Goal: Information Seeking & Learning: Learn about a topic

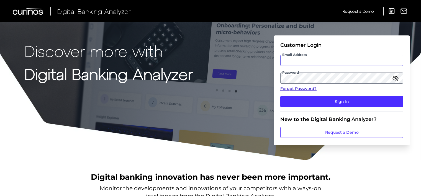
type input "[EMAIL_ADDRESS][DOMAIN_NAME]"
click at [295, 90] on link "Forgot Password?" at bounding box center [341, 89] width 123 height 6
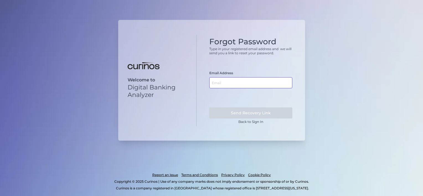
click at [227, 84] on input "text" at bounding box center [250, 82] width 83 height 11
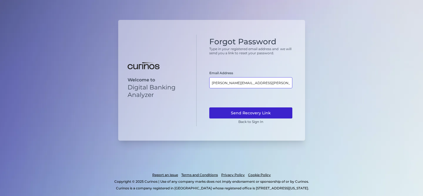
type input "susanta.modak@curinos.com"
click at [235, 112] on button "Send Recovery Link" at bounding box center [250, 112] width 83 height 11
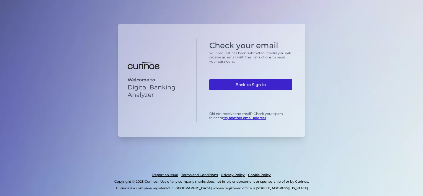
click at [242, 86] on link "Back to Sign In" at bounding box center [250, 84] width 83 height 11
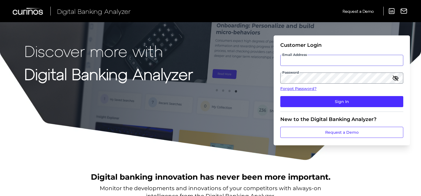
type input "[EMAIL_ADDRESS][DOMAIN_NAME]"
click at [394, 77] on icon "button" at bounding box center [395, 78] width 7 height 7
click at [228, 101] on div "Discover more with Digital Banking Analyzer Customer Login Email Address [EMAIL…" at bounding box center [210, 80] width 421 height 160
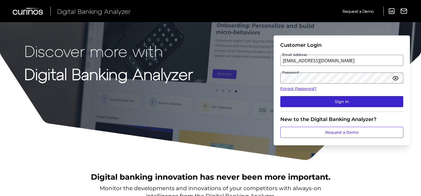
click at [310, 102] on button "Sign In" at bounding box center [341, 101] width 123 height 11
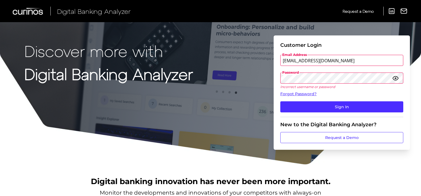
click at [259, 87] on div "Discover more with Digital Banking Analyzer Customer Login Email Address [EMAIL…" at bounding box center [210, 82] width 421 height 165
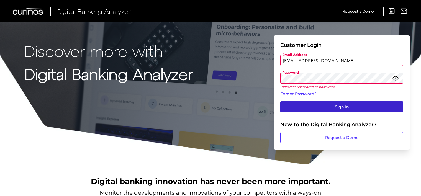
click at [309, 107] on button "Sign In" at bounding box center [341, 106] width 123 height 11
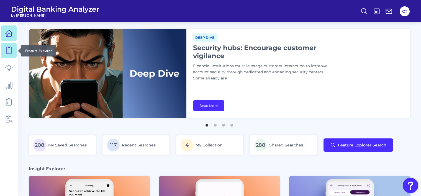
click at [12, 49] on icon at bounding box center [9, 50] width 8 height 8
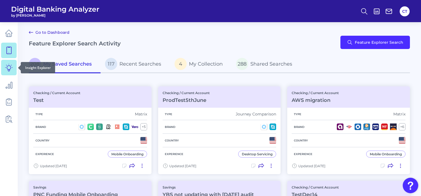
click at [12, 68] on icon at bounding box center [9, 68] width 8 height 8
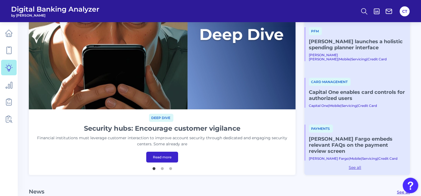
scroll to position [138, 0]
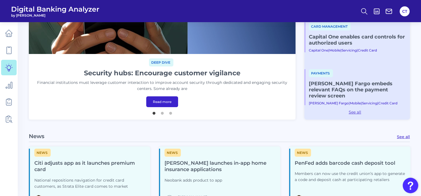
click at [162, 104] on link "Read more" at bounding box center [162, 101] width 32 height 11
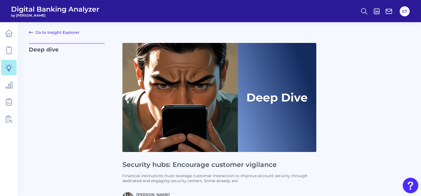
click at [58, 34] on link "Go to Insight Explorer" at bounding box center [54, 32] width 51 height 7
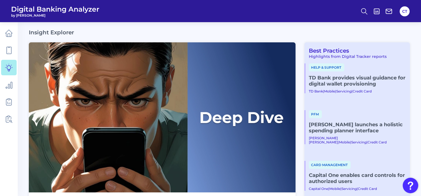
scroll to position [111, 0]
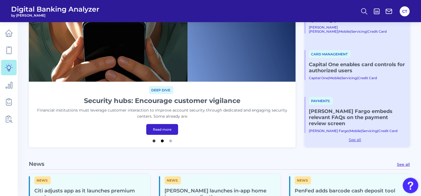
click at [161, 139] on button "2" at bounding box center [162, 140] width 6 height 6
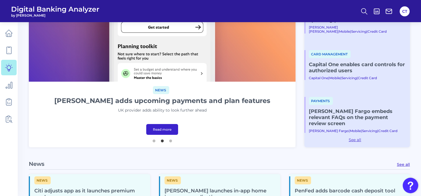
click at [166, 129] on link "Read more" at bounding box center [162, 129] width 32 height 11
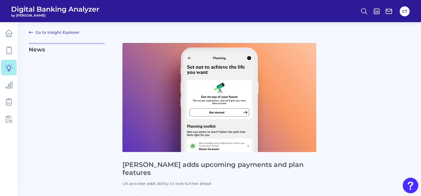
click at [66, 31] on link "Go to Insight Explorer" at bounding box center [54, 32] width 51 height 7
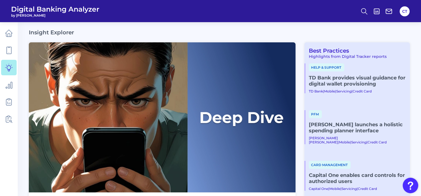
scroll to position [111, 0]
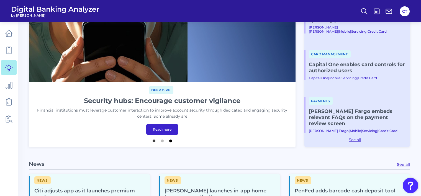
click at [170, 140] on button "3" at bounding box center [171, 140] width 6 height 6
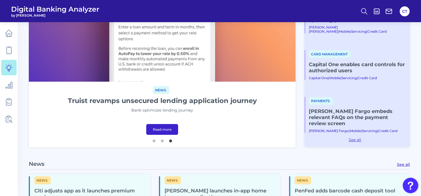
click at [173, 132] on link "Read more" at bounding box center [162, 129] width 32 height 11
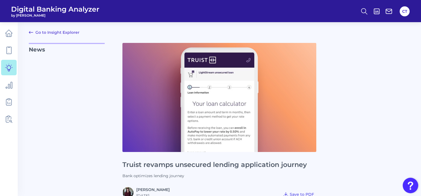
click at [64, 32] on link "Go to Insight Explorer" at bounding box center [54, 32] width 51 height 7
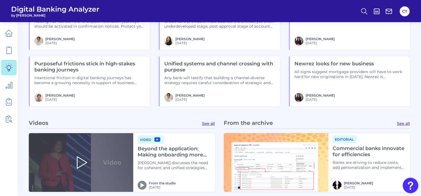
scroll to position [676, 0]
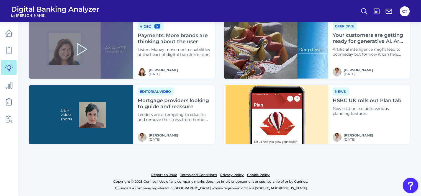
click at [168, 175] on link "Report an issue" at bounding box center [164, 175] width 26 height 7
click at [193, 175] on link "Terms and Conditions" at bounding box center [198, 175] width 37 height 7
click at [233, 175] on link "Privacy Policy" at bounding box center [232, 175] width 24 height 7
click at [262, 174] on link "Cookie Policy" at bounding box center [258, 175] width 23 height 7
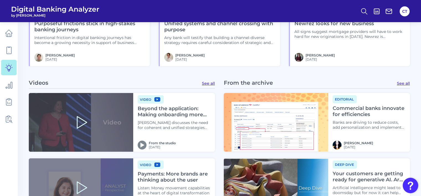
scroll to position [455, 0]
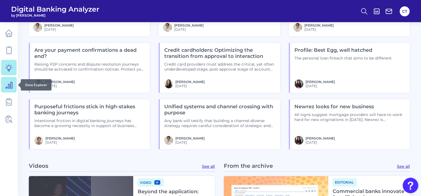
click at [6, 86] on icon at bounding box center [9, 85] width 8 height 8
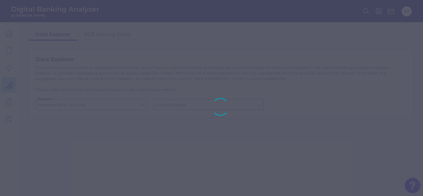
type input "[GEOGRAPHIC_DATA]"
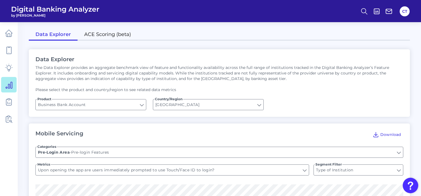
click at [114, 33] on link "ACE Scoring (beta)" at bounding box center [107, 35] width 60 height 12
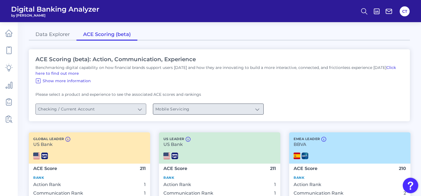
scroll to position [138, 0]
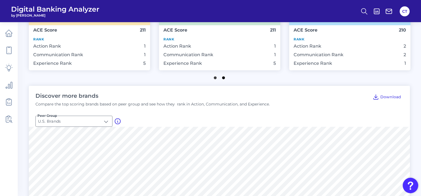
click at [222, 78] on button "2" at bounding box center [224, 77] width 6 height 6
click at [85, 122] on input "U.S. Brands" at bounding box center [74, 121] width 76 height 11
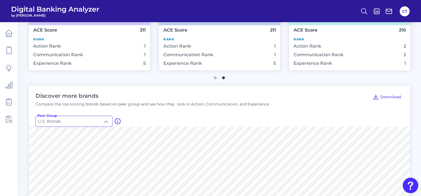
click at [61, 148] on span "Global Brands" at bounding box center [53, 147] width 27 height 5
type input "Global Brands"
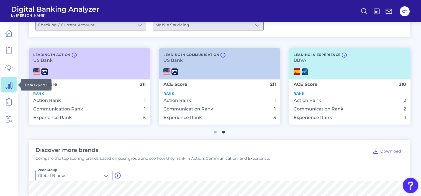
click at [10, 87] on icon at bounding box center [9, 85] width 6 height 6
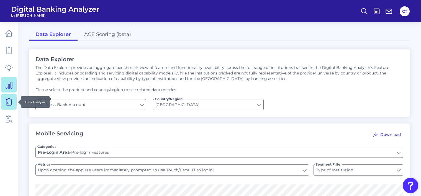
click at [10, 104] on icon at bounding box center [9, 102] width 8 height 8
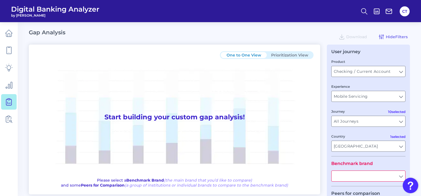
scroll to position [55, 0]
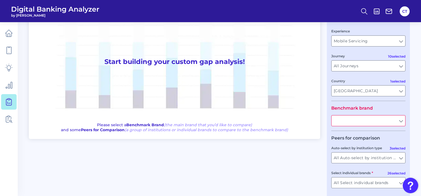
click at [351, 122] on input "text" at bounding box center [368, 120] width 74 height 11
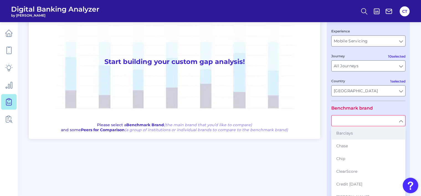
click at [347, 136] on button "Barclays" at bounding box center [367, 133] width 73 height 13
type input "Barclays"
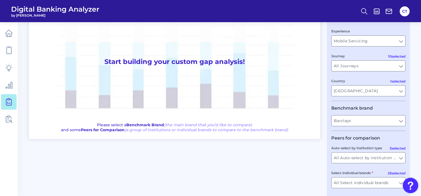
scroll to position [81, 0]
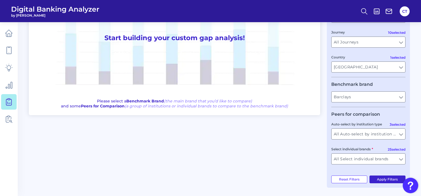
click at [390, 180] on button "Apply Filters" at bounding box center [387, 179] width 36 height 8
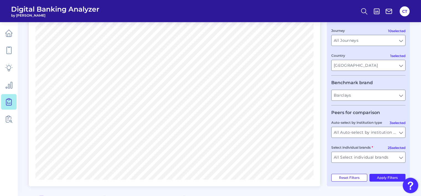
click at [349, 179] on button "Reset Filters" at bounding box center [349, 178] width 36 height 8
type input "All Select individual brands"
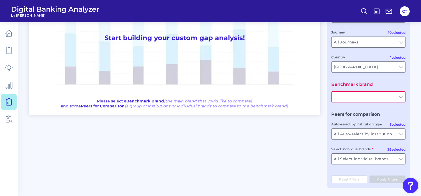
click at [366, 97] on input "text" at bounding box center [368, 97] width 74 height 11
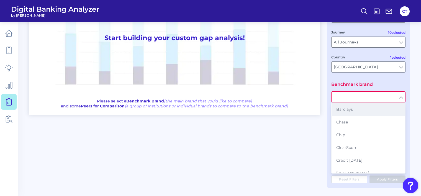
click at [356, 113] on button "Barclays" at bounding box center [367, 109] width 73 height 13
type input "Barclays"
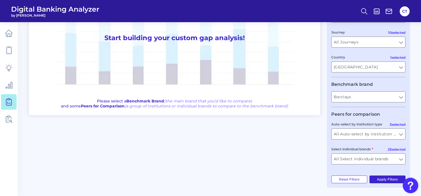
click at [380, 181] on button "Apply Filters" at bounding box center [387, 179] width 36 height 8
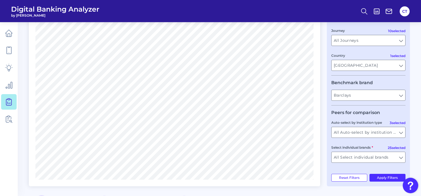
scroll to position [0, 0]
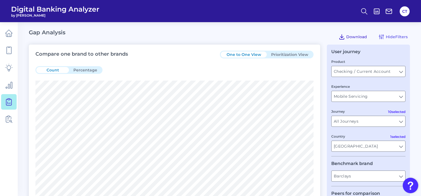
click at [343, 38] on icon at bounding box center [341, 36] width 7 height 7
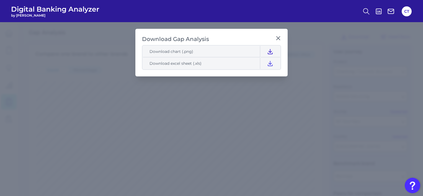
click at [269, 50] on icon at bounding box center [270, 51] width 7 height 7
click at [270, 64] on icon at bounding box center [270, 63] width 7 height 7
click at [277, 38] on icon at bounding box center [278, 38] width 6 height 6
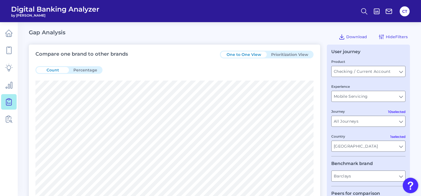
click at [289, 53] on button "Prioritization View" at bounding box center [289, 54] width 46 height 6
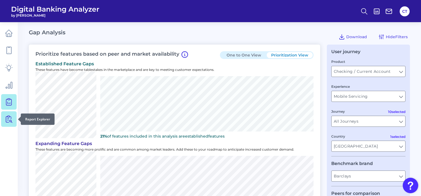
click at [7, 120] on icon at bounding box center [9, 119] width 8 height 8
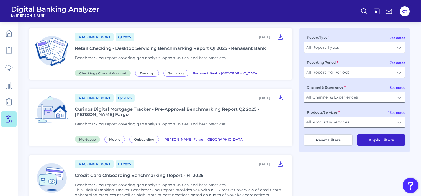
scroll to position [55, 0]
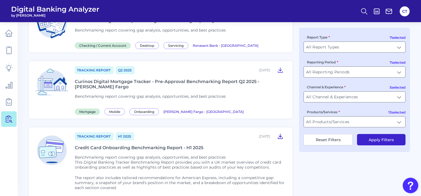
click at [280, 135] on icon at bounding box center [280, 136] width 4 height 5
click at [8, 34] on icon at bounding box center [9, 33] width 8 height 8
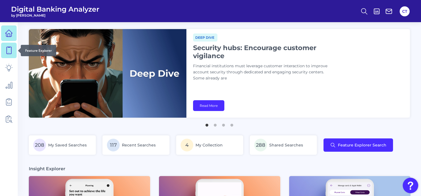
click at [8, 49] on icon at bounding box center [9, 50] width 8 height 8
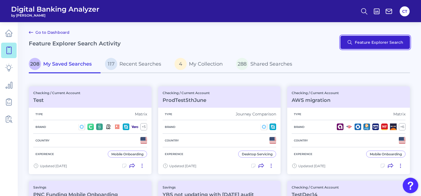
click at [361, 45] on button "Feature Explorer Search" at bounding box center [374, 42] width 69 height 13
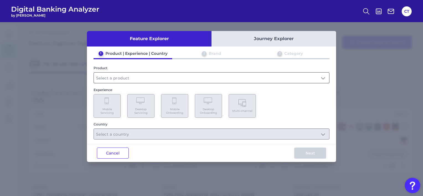
click at [190, 77] on input "text" at bounding box center [211, 77] width 235 height 11
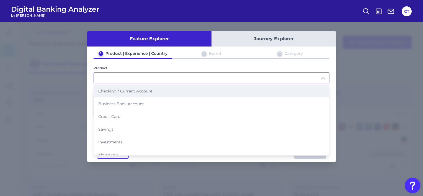
click at [168, 91] on li "Checking / Current Account" at bounding box center [211, 91] width 235 height 13
type input "Checking / Current Account"
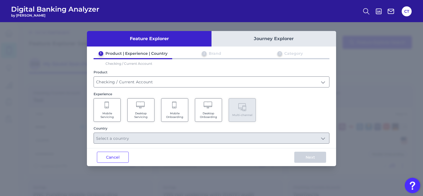
click at [176, 108] on icon at bounding box center [174, 106] width 5 height 8
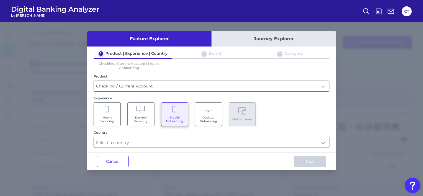
click at [162, 140] on input "text" at bounding box center [211, 142] width 235 height 11
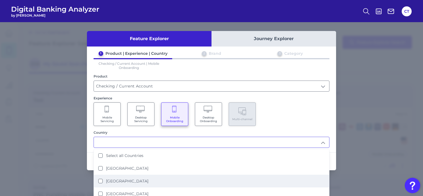
click at [112, 179] on label "[GEOGRAPHIC_DATA]" at bounding box center [127, 180] width 42 height 5
type input "[GEOGRAPHIC_DATA]"
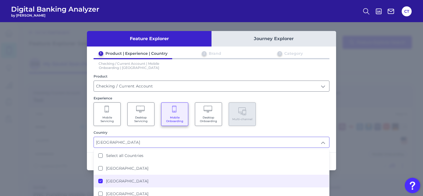
click at [281, 110] on div "Mobile Servicing Desktop Servicing Mobile Onboarding Desktop Onboarding Multi-c…" at bounding box center [212, 114] width 236 height 24
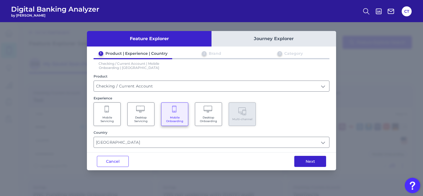
click at [305, 161] on button "Next" at bounding box center [310, 161] width 32 height 11
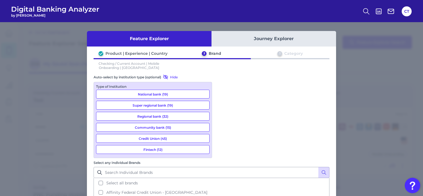
click at [157, 149] on button "Fintech (12)" at bounding box center [152, 149] width 113 height 9
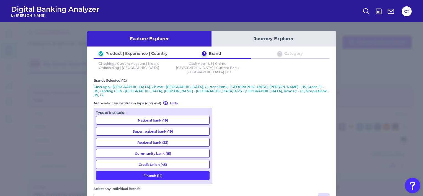
scroll to position [23, 0]
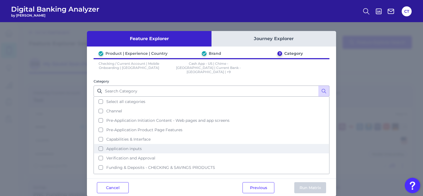
click at [121, 146] on span "Application inputs" at bounding box center [123, 148] width 35 height 5
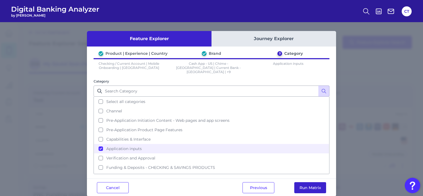
click at [304, 186] on button "Run Matrix" at bounding box center [310, 187] width 32 height 11
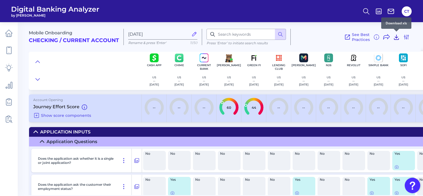
click at [395, 37] on icon at bounding box center [396, 37] width 4 height 5
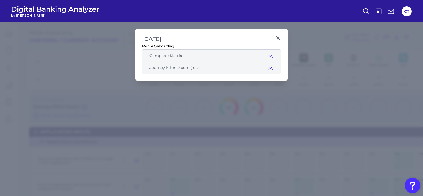
click at [272, 68] on icon at bounding box center [270, 67] width 7 height 7
click at [268, 57] on icon at bounding box center [270, 55] width 4 height 5
click at [278, 40] on icon at bounding box center [278, 38] width 6 height 6
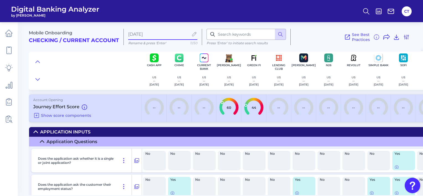
click at [177, 33] on input "[DATE]" at bounding box center [158, 34] width 60 height 5
type input "[DATE]test"
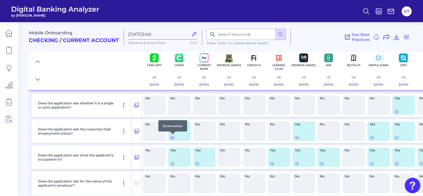
click at [172, 138] on icon at bounding box center [172, 137] width 4 height 4
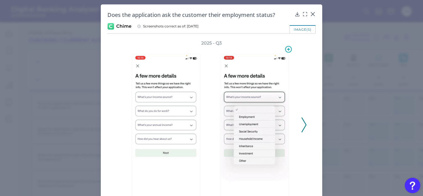
scroll to position [33, 0]
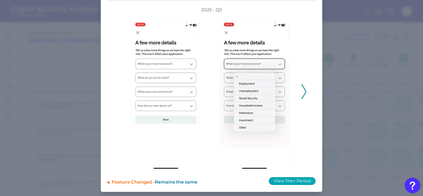
click at [297, 180] on button "View Prev Period" at bounding box center [292, 181] width 47 height 8
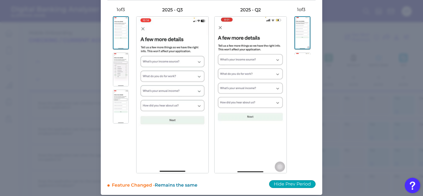
scroll to position [0, 0]
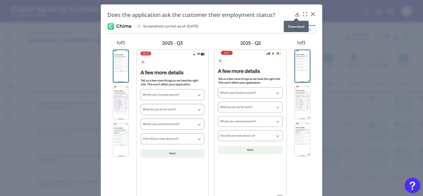
click at [297, 14] on icon at bounding box center [297, 14] width 6 height 6
click at [249, 24] on div "Chime Screenshots correct as of: [DATE]" at bounding box center [211, 26] width 208 height 7
click at [313, 14] on icon at bounding box center [313, 14] width 6 height 6
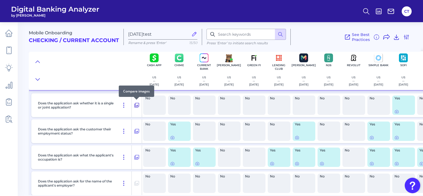
click at [136, 105] on icon at bounding box center [137, 105] width 6 height 7
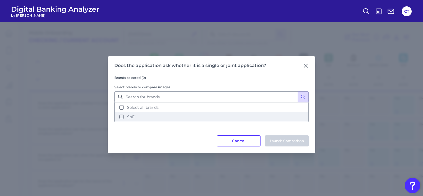
click at [126, 117] on button "SoFi" at bounding box center [211, 116] width 193 height 9
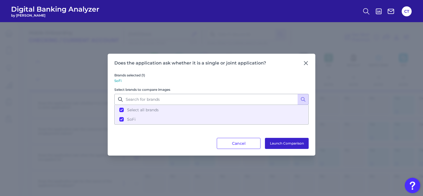
click at [270, 141] on button "Launch Comparison" at bounding box center [287, 143] width 44 height 11
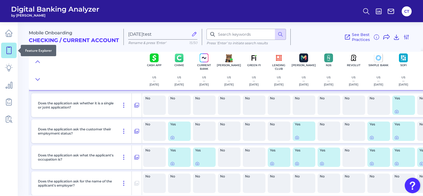
click at [11, 52] on icon at bounding box center [9, 50] width 8 height 8
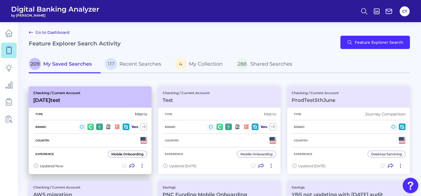
click at [130, 164] on icon at bounding box center [132, 166] width 6 height 6
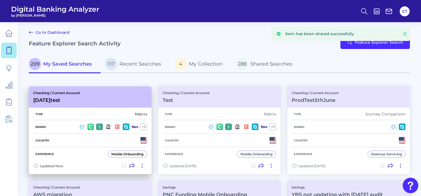
click at [124, 165] on icon at bounding box center [124, 166] width 6 height 6
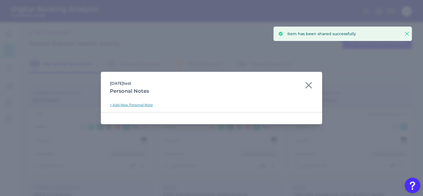
click at [134, 105] on link "+ Add New Personal Note" at bounding box center [131, 105] width 43 height 4
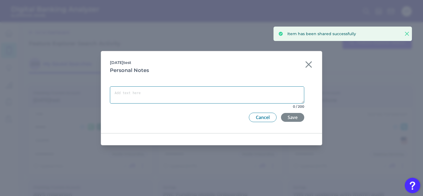
click at [146, 97] on textarea at bounding box center [207, 94] width 194 height 17
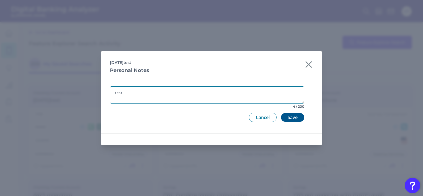
type textarea "test"
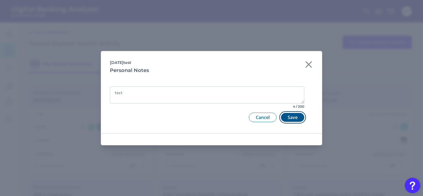
click at [294, 113] on button "Save" at bounding box center [292, 117] width 23 height 9
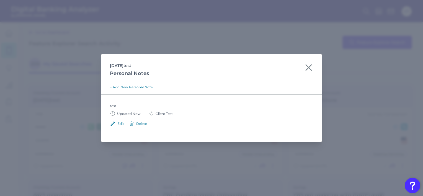
click at [137, 123] on div "Delete" at bounding box center [141, 123] width 11 height 4
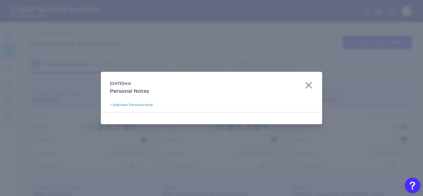
click at [307, 86] on icon at bounding box center [308, 85] width 9 height 9
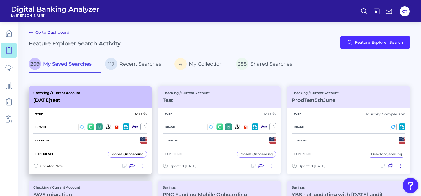
click at [141, 167] on icon at bounding box center [142, 166] width 6 height 6
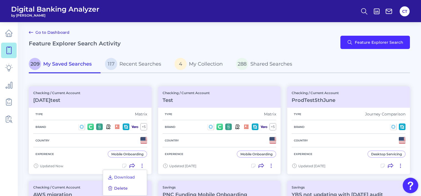
click at [118, 188] on span "Delete" at bounding box center [121, 188] width 14 height 5
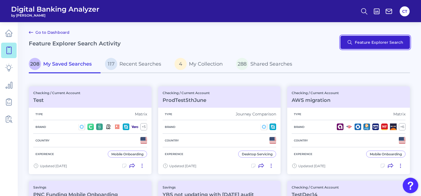
click at [369, 43] on button "Feature Explorer Search" at bounding box center [374, 42] width 69 height 13
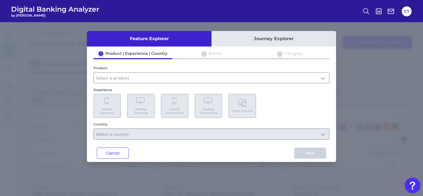
click at [282, 39] on button "Journey Explorer" at bounding box center [273, 38] width 125 height 15
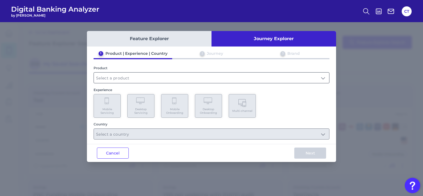
click at [208, 78] on input "text" at bounding box center [211, 77] width 235 height 11
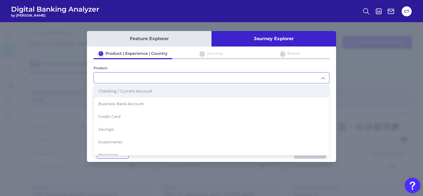
click at [166, 91] on li "Checking / Current Account" at bounding box center [211, 91] width 235 height 13
type input "Checking / Current Account"
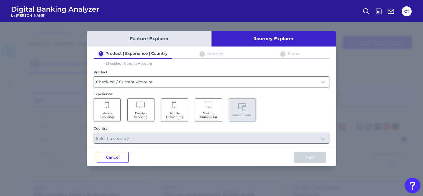
click at [173, 112] on span "Mobile Onboarding" at bounding box center [174, 115] width 21 height 7
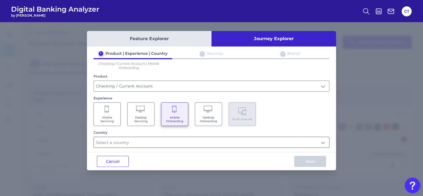
click at [165, 143] on input "text" at bounding box center [211, 142] width 235 height 11
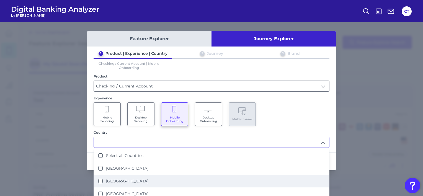
click at [117, 179] on label "[GEOGRAPHIC_DATA]" at bounding box center [127, 180] width 42 height 5
type input "[GEOGRAPHIC_DATA]"
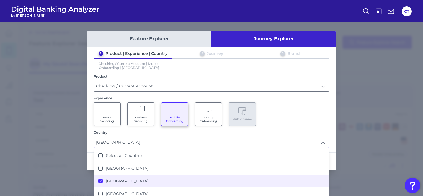
click at [288, 115] on div "Mobile Servicing Desktop Servicing Mobile Onboarding Desktop Onboarding Multi-c…" at bounding box center [212, 114] width 236 height 24
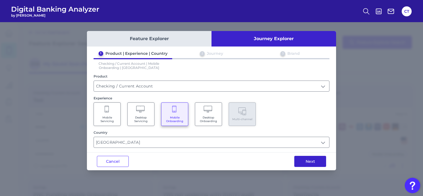
click at [307, 162] on button "Next" at bounding box center [310, 161] width 32 height 11
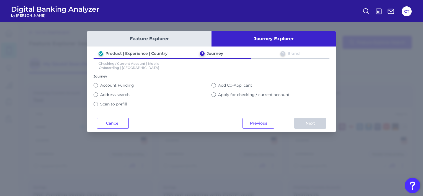
click at [116, 104] on label "Scan to prefill" at bounding box center [113, 104] width 27 height 5
click at [98, 104] on button "Scan to prefill" at bounding box center [96, 104] width 4 height 4
click at [301, 123] on button "Next" at bounding box center [310, 123] width 32 height 11
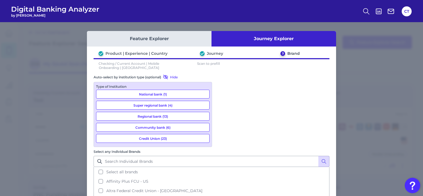
click at [167, 126] on button "Community bank (6)" at bounding box center [152, 127] width 113 height 9
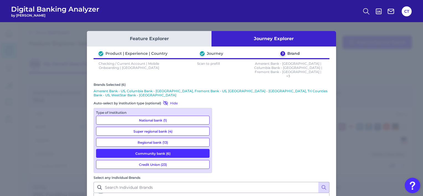
scroll to position [19, 0]
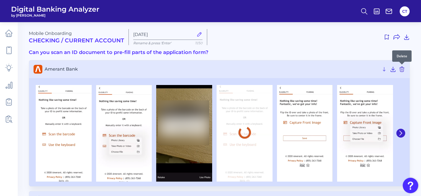
click at [401, 70] on icon at bounding box center [401, 69] width 4 height 5
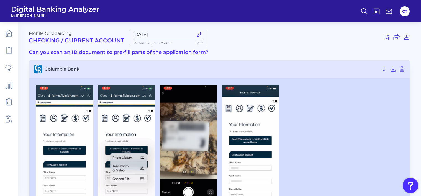
click at [197, 35] on icon at bounding box center [199, 34] width 6 height 6
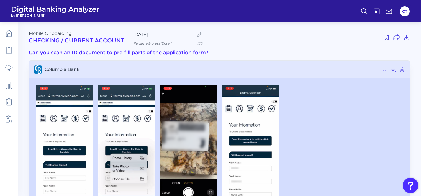
click at [193, 35] on input "[DATE]" at bounding box center [163, 34] width 60 height 5
type input "[DATE]t"
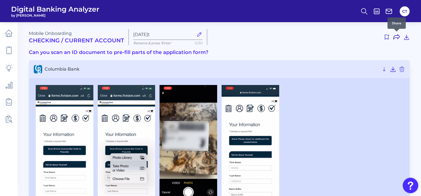
click at [396, 38] on icon at bounding box center [396, 37] width 7 height 7
click at [406, 37] on icon at bounding box center [406, 37] width 7 height 7
click at [260, 37] on div at bounding box center [310, 37] width 198 height 9
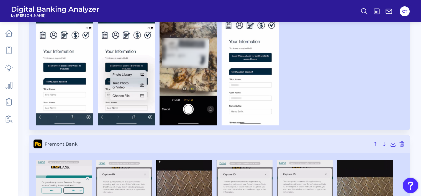
scroll to position [111, 0]
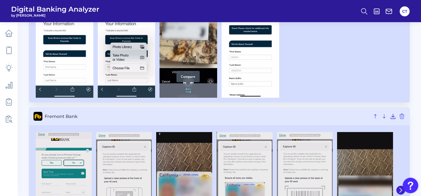
click at [188, 88] on icon at bounding box center [188, 90] width 7 height 7
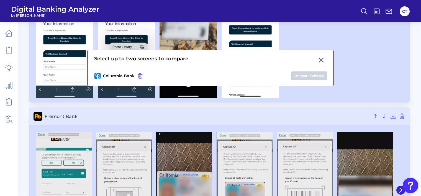
scroll to position [194, 0]
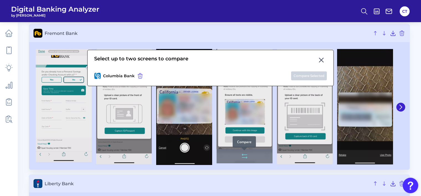
click at [242, 155] on icon at bounding box center [242, 155] width 1 height 2
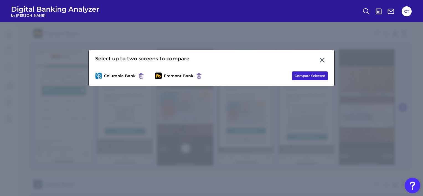
click at [313, 76] on button "Compare Selected" at bounding box center [310, 75] width 36 height 9
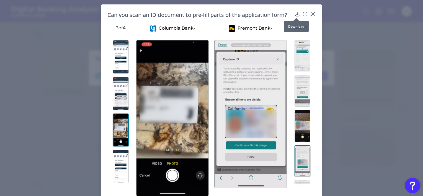
click at [295, 16] on div at bounding box center [296, 18] width 6 height 6
click at [313, 15] on icon at bounding box center [313, 14] width 6 height 6
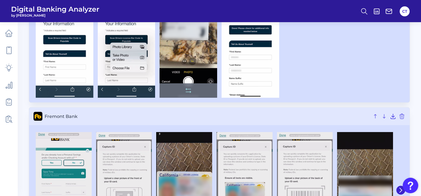
scroll to position [28, 0]
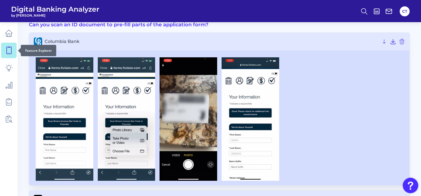
click at [9, 52] on icon at bounding box center [9, 50] width 8 height 8
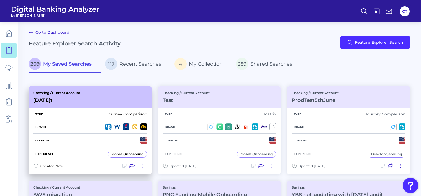
click at [122, 166] on icon at bounding box center [124, 166] width 4 height 4
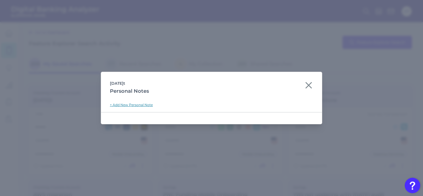
click at [133, 104] on link "+ Add New Personal Note" at bounding box center [131, 105] width 43 height 4
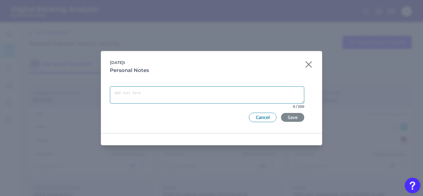
click at [159, 98] on textarea at bounding box center [207, 94] width 194 height 17
type textarea "test"
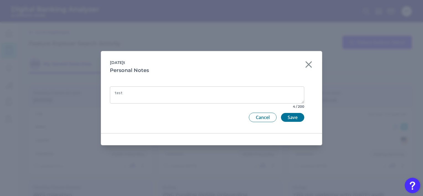
click at [294, 122] on div "Cancel Save" at bounding box center [207, 117] width 194 height 9
click at [298, 118] on button "Save" at bounding box center [292, 117] width 23 height 9
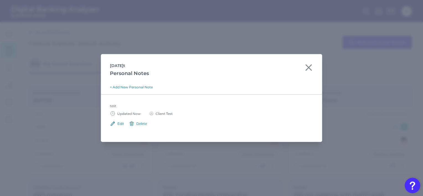
click at [115, 123] on icon at bounding box center [113, 124] width 6 height 6
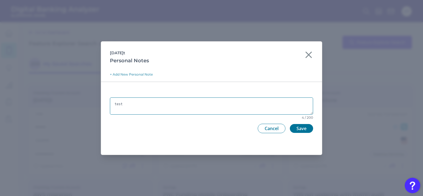
click at [135, 106] on textarea "test" at bounding box center [211, 105] width 203 height 17
type textarea "[PERSON_NAME]"
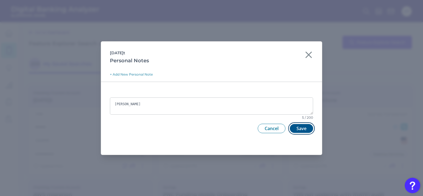
click at [304, 128] on button "Save" at bounding box center [301, 128] width 23 height 9
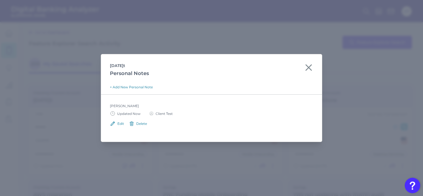
click at [143, 124] on div "Delete" at bounding box center [141, 123] width 11 height 4
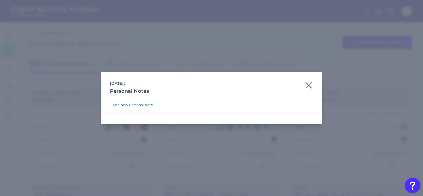
click at [307, 85] on icon at bounding box center [308, 85] width 9 height 9
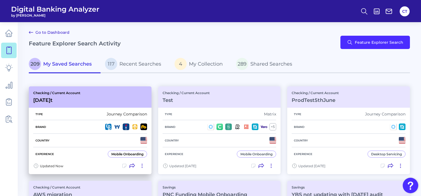
click at [141, 166] on icon at bounding box center [142, 166] width 6 height 6
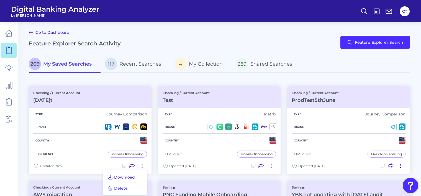
click at [118, 176] on span "Download" at bounding box center [124, 177] width 21 height 5
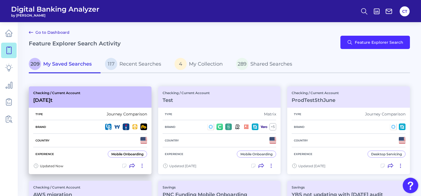
click at [141, 166] on icon at bounding box center [142, 166] width 6 height 6
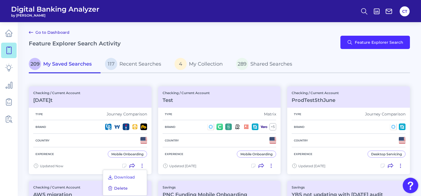
click at [128, 188] on button "Delete" at bounding box center [117, 188] width 25 height 8
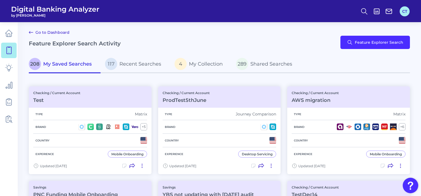
click at [403, 11] on button "CT" at bounding box center [404, 11] width 10 height 10
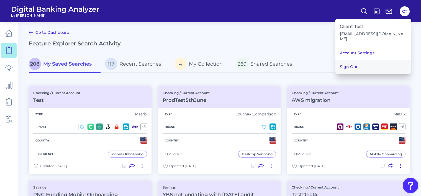
click at [366, 60] on button "Sign Out" at bounding box center [373, 67] width 76 height 14
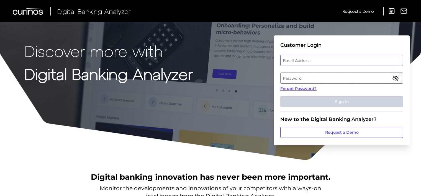
type input "[EMAIL_ADDRESS][DOMAIN_NAME]"
